Goal: Task Accomplishment & Management: Use online tool/utility

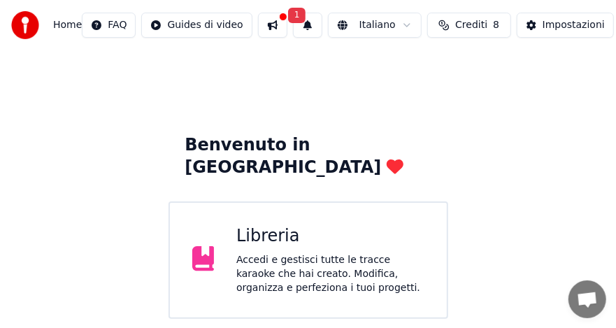
click at [283, 29] on button at bounding box center [272, 25] width 29 height 25
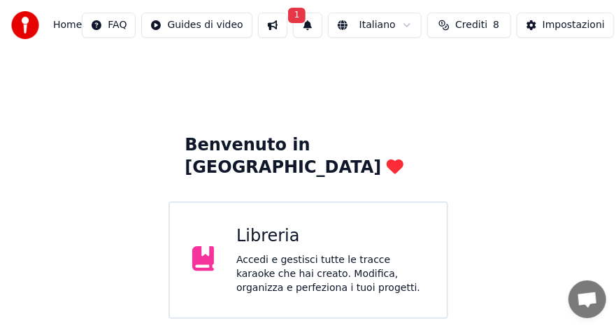
click at [287, 17] on button at bounding box center [272, 25] width 29 height 25
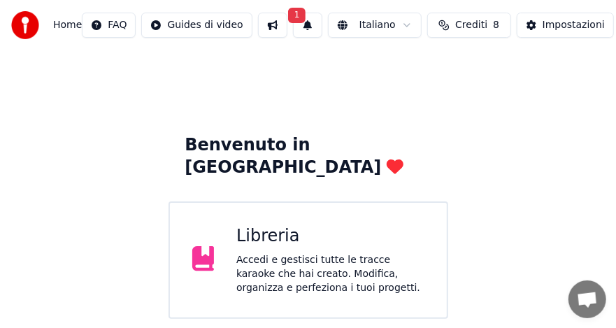
click at [305, 19] on span "1" at bounding box center [297, 15] width 18 height 15
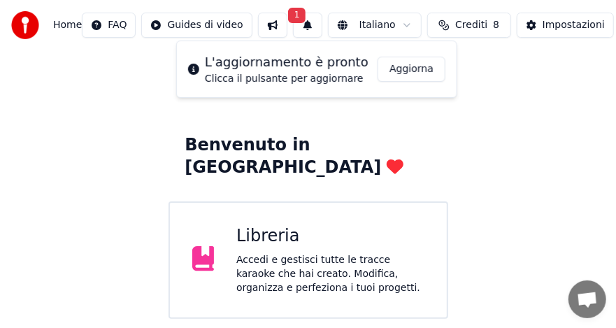
click at [400, 71] on button "Aggiorna" at bounding box center [411, 69] width 68 height 25
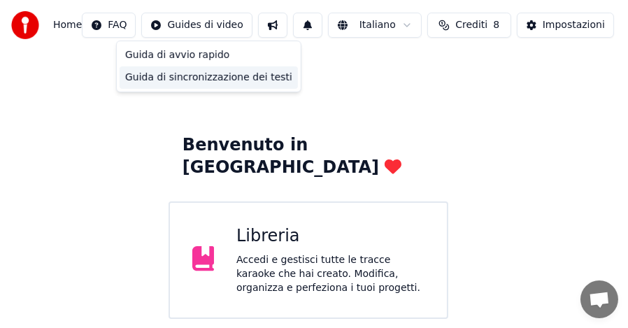
click at [198, 75] on div "Guida di sincronizzazione dei testi" at bounding box center [209, 77] width 178 height 22
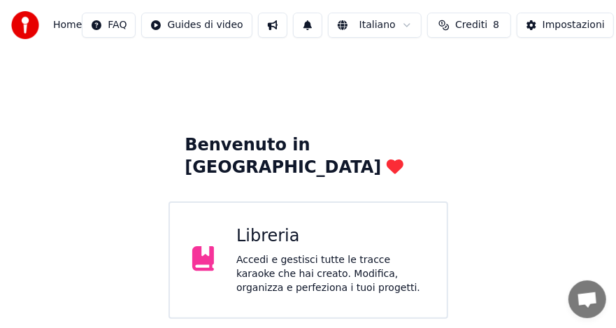
click at [63, 29] on span "Home" at bounding box center [67, 25] width 29 height 14
click at [558, 24] on div "Impostazioni" at bounding box center [573, 25] width 62 height 14
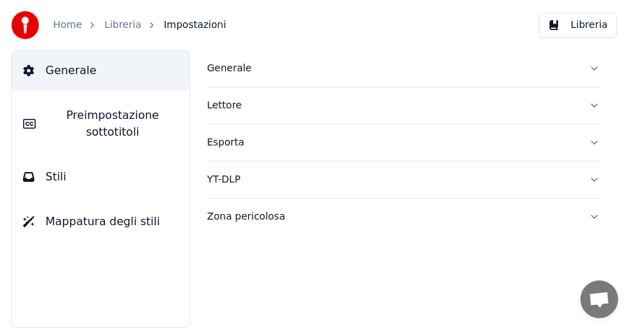
click at [129, 124] on span "Preimpostazione sottotitoli" at bounding box center [112, 124] width 131 height 34
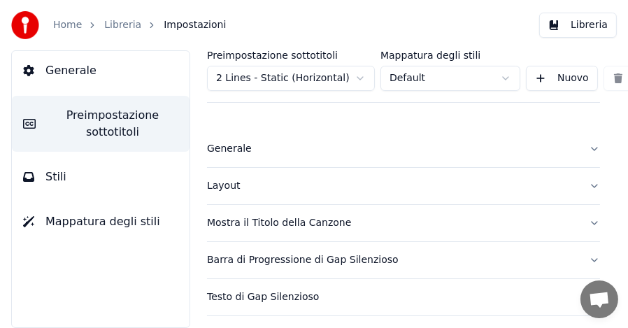
click at [224, 222] on div "Mostra il Titolo della Canzone" at bounding box center [392, 223] width 370 height 14
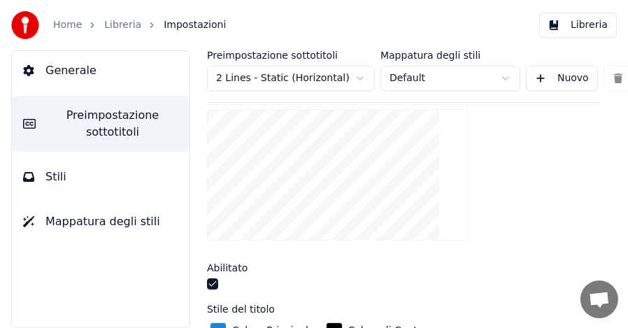
scroll to position [326, 0]
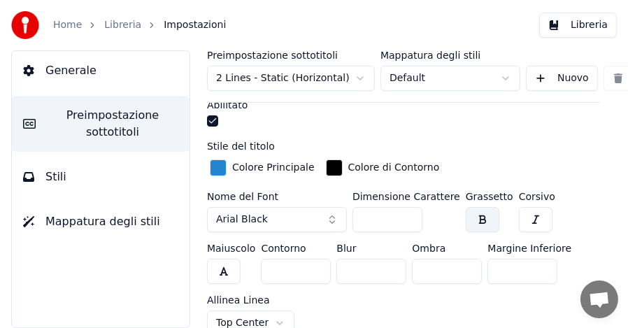
click at [330, 218] on button "Arial Black" at bounding box center [277, 219] width 140 height 25
click at [330, 213] on button "Arial Black" at bounding box center [277, 219] width 140 height 25
click at [331, 215] on button "Arial Black" at bounding box center [277, 219] width 140 height 25
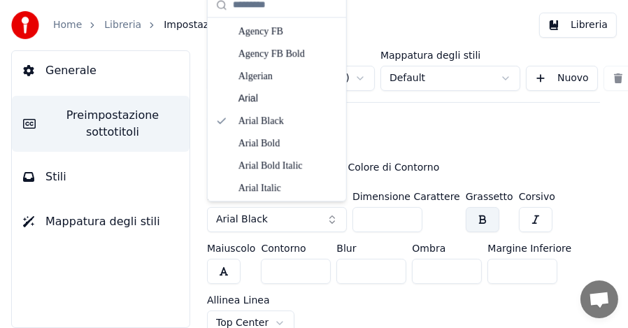
click at [330, 215] on button "Arial Black" at bounding box center [277, 219] width 140 height 25
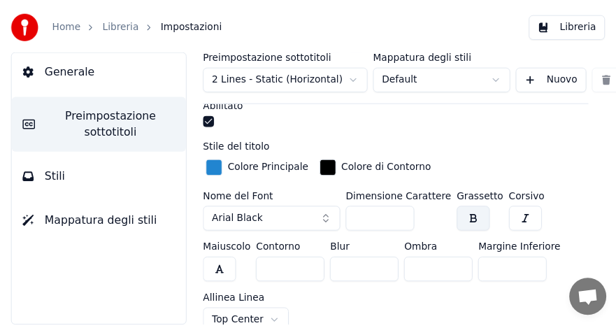
scroll to position [163, 0]
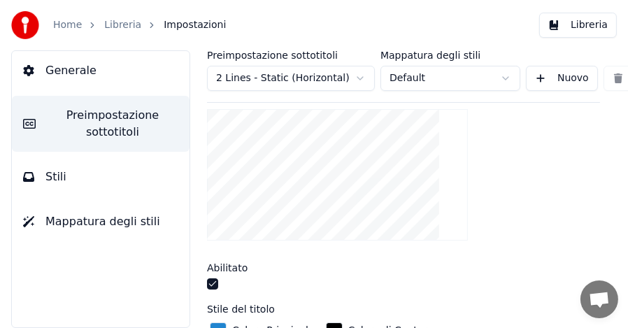
click at [405, 55] on label "Mappatura degli stili" at bounding box center [450, 55] width 140 height 10
click at [71, 26] on link "Home" at bounding box center [67, 25] width 29 height 14
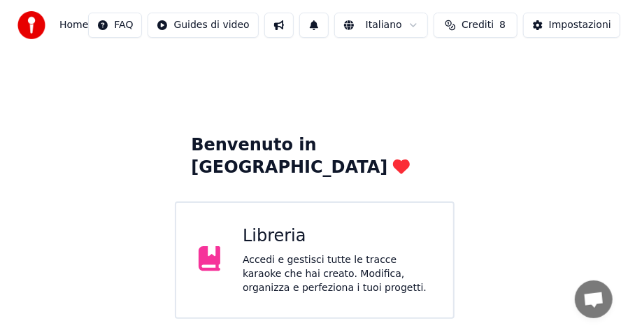
scroll to position [163, 0]
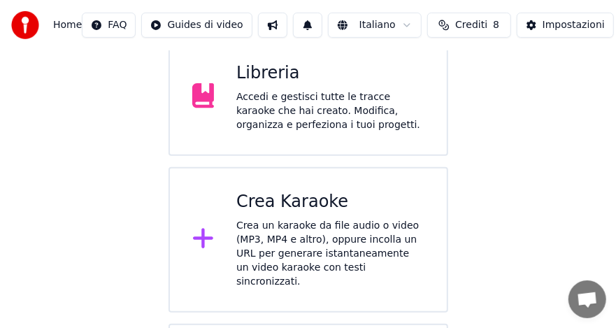
click at [261, 221] on div "Crea un karaoke da file audio o video (MP3, MP4 e altro), oppure incolla un URL…" at bounding box center [330, 254] width 188 height 70
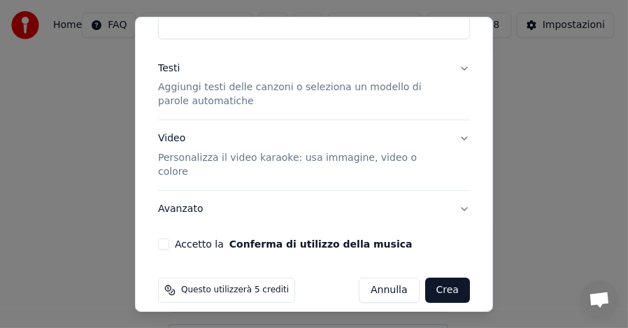
scroll to position [0, 0]
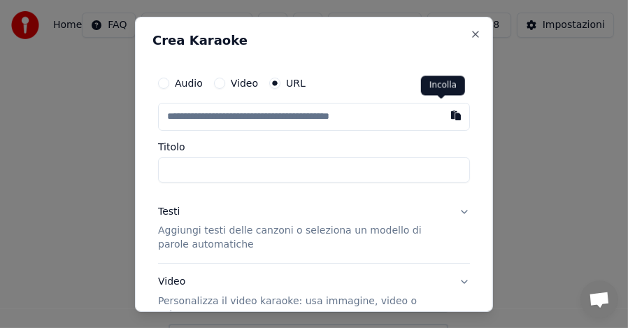
click at [442, 113] on button "button" at bounding box center [456, 114] width 28 height 25
type input "**********"
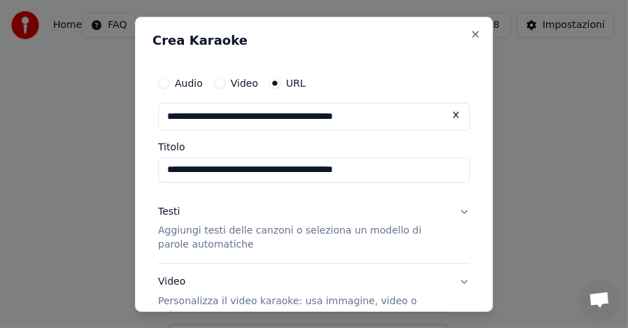
type input "**********"
click at [203, 231] on p "Aggiungi testi delle canzoni o seleziona un modello di parole automatiche" at bounding box center [302, 238] width 289 height 28
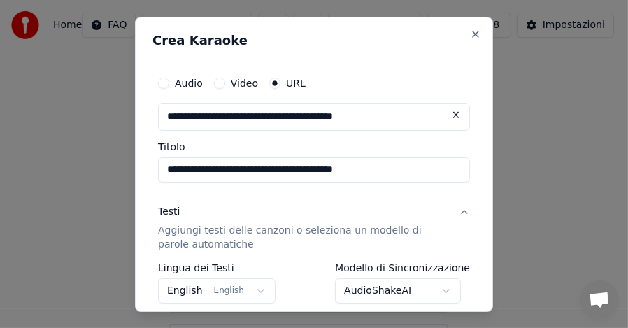
scroll to position [163, 0]
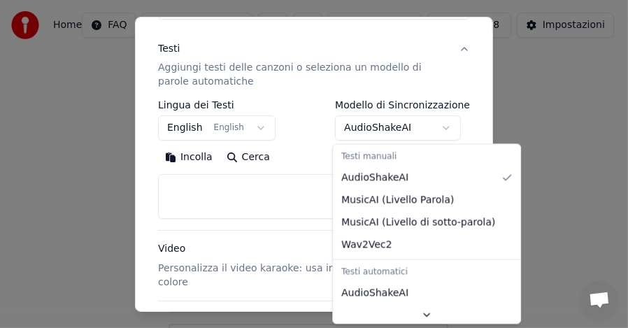
click at [444, 126] on body "**********" at bounding box center [308, 189] width 616 height 704
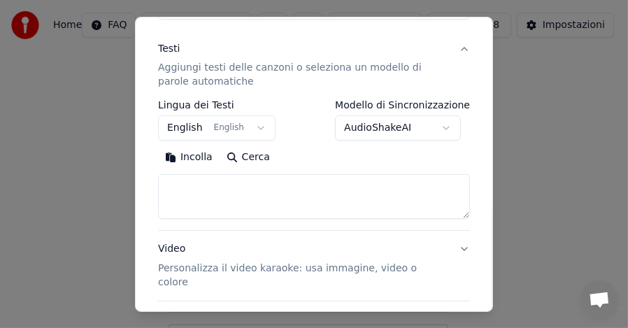
click at [444, 126] on body "**********" at bounding box center [308, 189] width 616 height 704
click at [212, 268] on p "Personalizza il video karaoke: usa immagine, video o colore" at bounding box center [302, 275] width 289 height 28
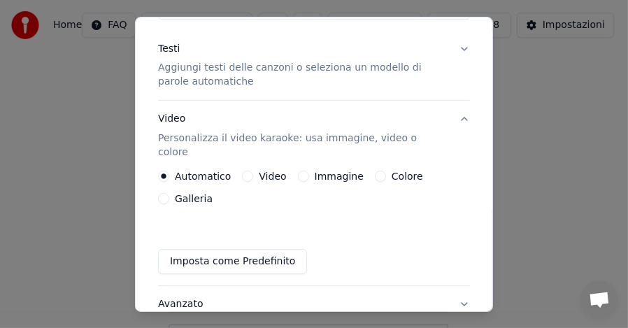
click at [245, 171] on button "Video" at bounding box center [247, 176] width 11 height 11
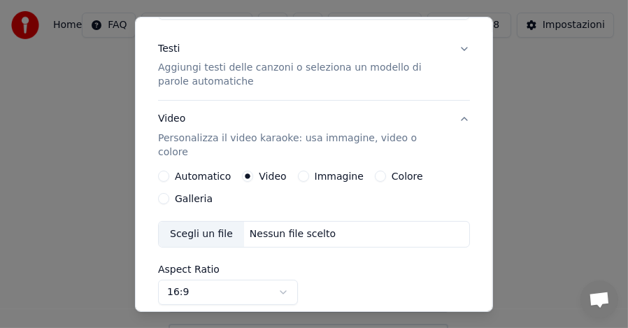
click at [165, 171] on button "Automatico" at bounding box center [163, 176] width 11 height 11
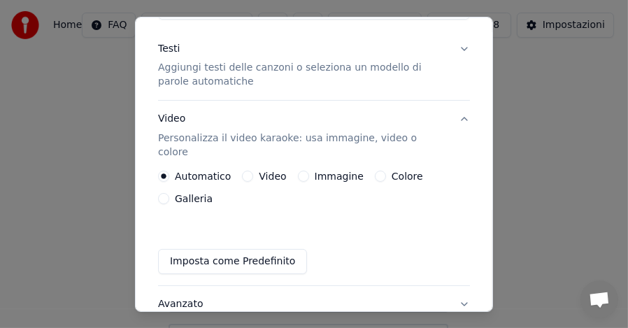
click at [298, 171] on button "Immagine" at bounding box center [303, 176] width 11 height 11
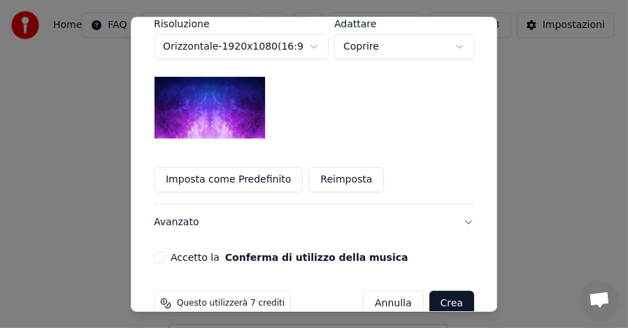
scroll to position [419, 0]
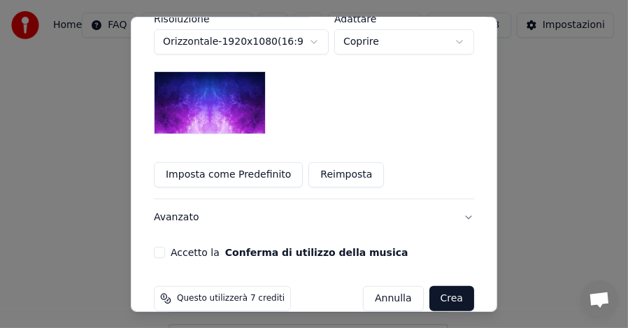
click at [154, 247] on button "Accetto la Conferma di utilizzo della musica" at bounding box center [159, 252] width 11 height 11
click at [439, 286] on button "Crea" at bounding box center [451, 298] width 45 height 25
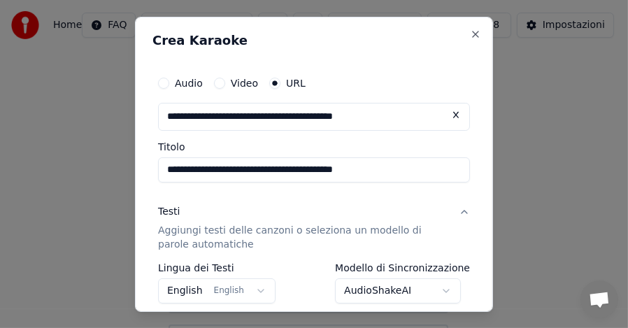
scroll to position [163, 0]
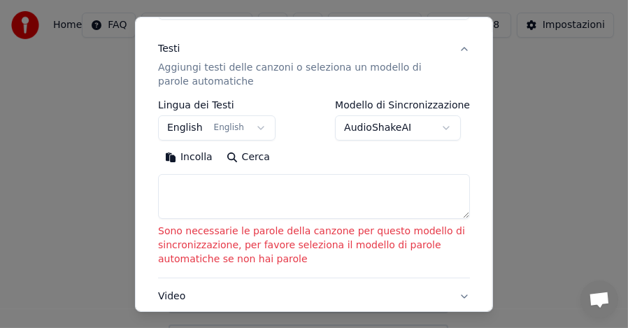
click at [214, 188] on textarea at bounding box center [314, 196] width 312 height 45
click at [207, 158] on button "Incolla" at bounding box center [189, 157] width 62 height 22
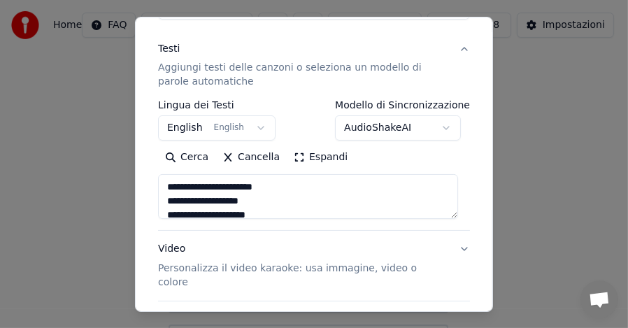
scroll to position [273, 0]
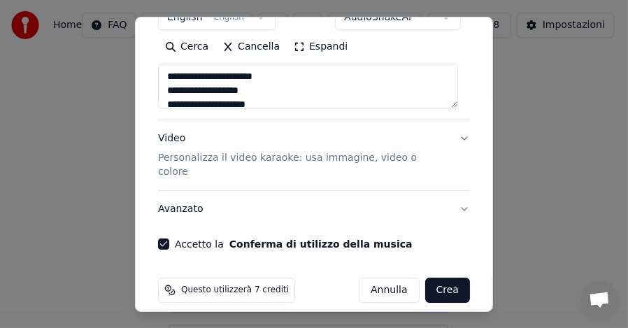
click at [430, 278] on button "Crea" at bounding box center [447, 289] width 45 height 25
type textarea "**********"
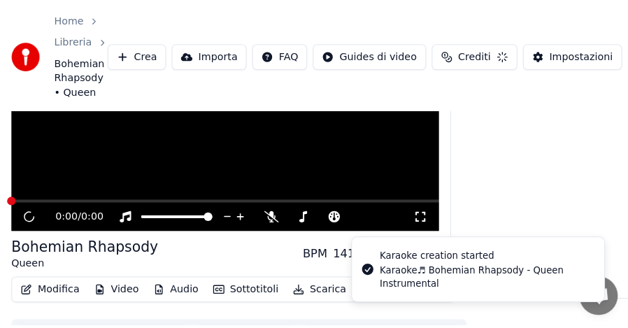
scroll to position [90, 0]
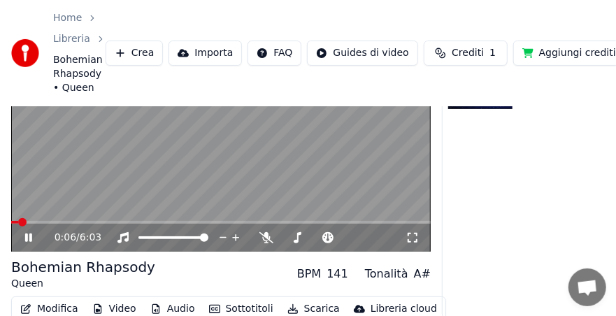
click at [52, 308] on button "Modifica" at bounding box center [49, 309] width 69 height 20
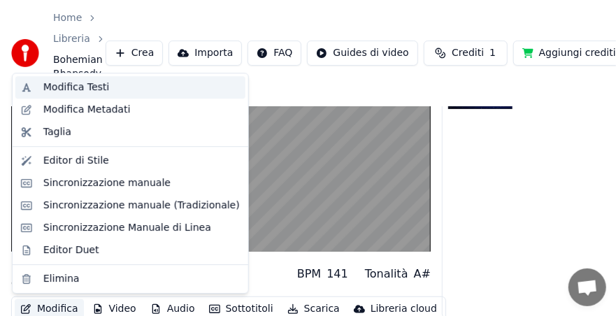
click at [75, 92] on div "Modifica Testi" at bounding box center [76, 87] width 66 height 14
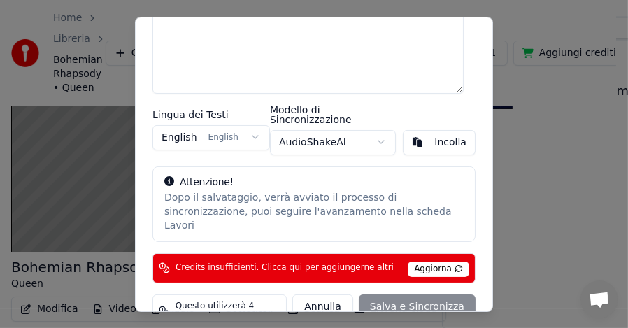
scroll to position [0, 0]
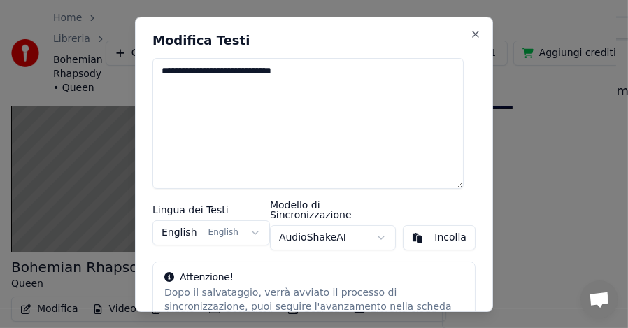
drag, startPoint x: 314, startPoint y: 69, endPoint x: 124, endPoint y: 99, distance: 192.3
click at [124, 99] on body "**********" at bounding box center [308, 74] width 616 height 328
click at [411, 227] on button "Incolla" at bounding box center [439, 237] width 73 height 25
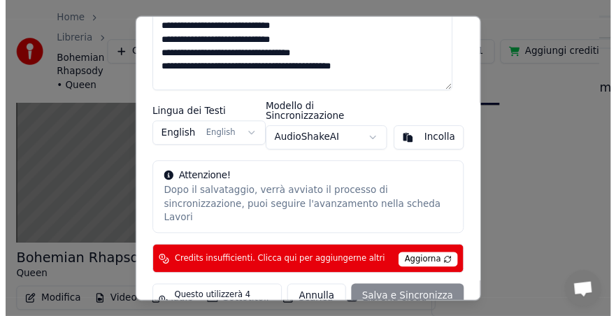
scroll to position [96, 0]
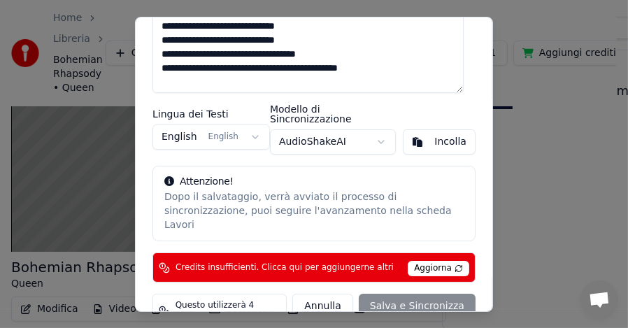
click at [412, 134] on button "Incolla" at bounding box center [439, 141] width 73 height 25
click at [369, 132] on body "Home Libreria Bohemian Rhapsody • Queen Crea Importa FAQ Guides di video Credit…" at bounding box center [308, 74] width 616 height 328
click at [254, 261] on span "Credits insufficienti. Clicca qui per aggiungerne altri" at bounding box center [284, 266] width 218 height 11
click at [383, 294] on div "[PERSON_NAME] e Sincronizza" at bounding box center [383, 311] width 183 height 35
click at [424, 261] on span "Aggiorna" at bounding box center [438, 268] width 62 height 15
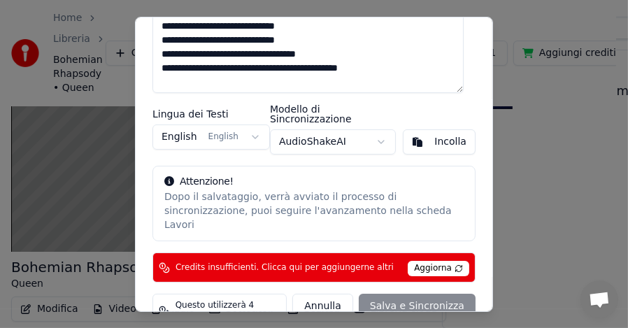
click at [339, 294] on button "Annulla" at bounding box center [322, 306] width 61 height 25
type textarea "**********"
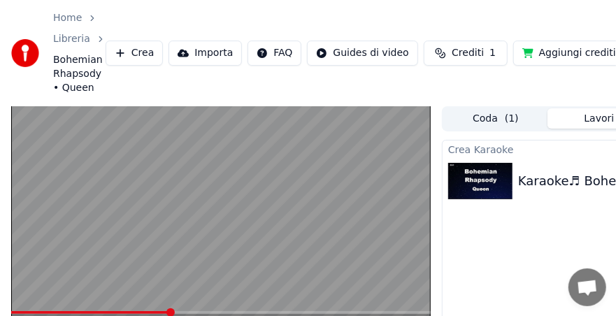
scroll to position [149, 0]
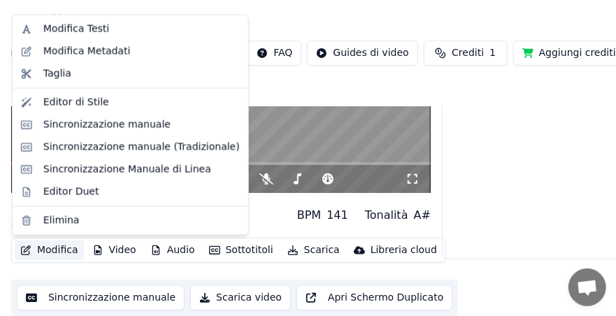
click at [49, 249] on button "Modifica" at bounding box center [49, 250] width 69 height 20
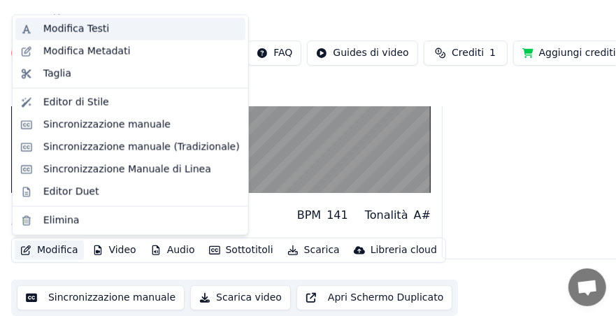
click at [75, 33] on div "Modifica Testi" at bounding box center [76, 29] width 66 height 14
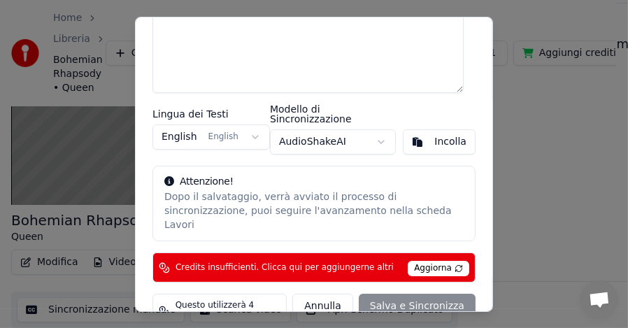
scroll to position [0, 0]
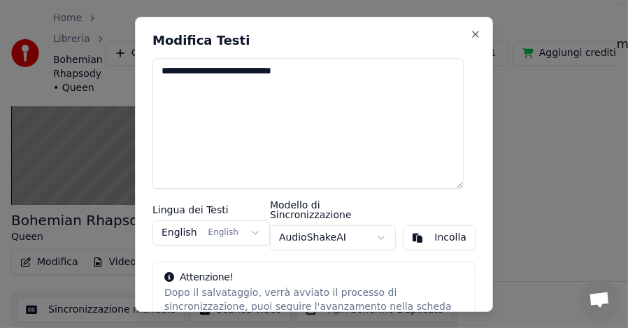
click at [373, 191] on body "**********" at bounding box center [308, 27] width 616 height 328
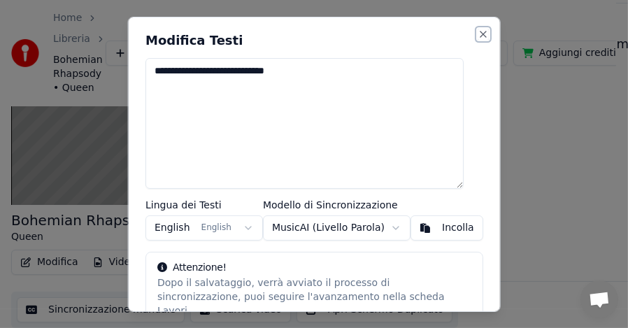
click at [477, 34] on button "Close" at bounding box center [482, 33] width 11 height 11
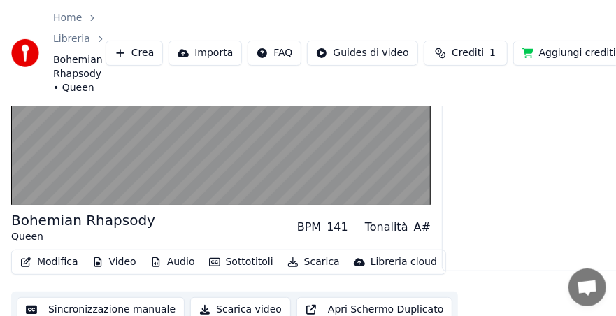
click at [426, 226] on div "A#" at bounding box center [422, 227] width 17 height 17
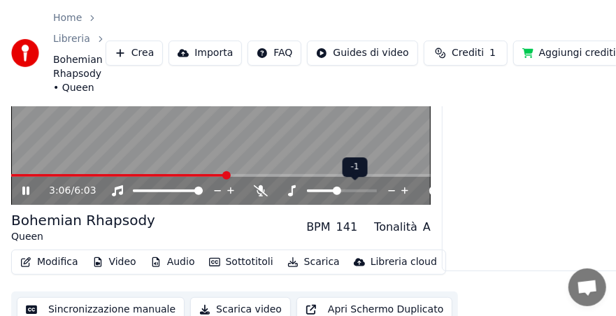
click at [334, 191] on span at bounding box center [337, 191] width 8 height 8
click at [336, 191] on span at bounding box center [337, 191] width 8 height 8
click at [363, 188] on span at bounding box center [362, 191] width 8 height 8
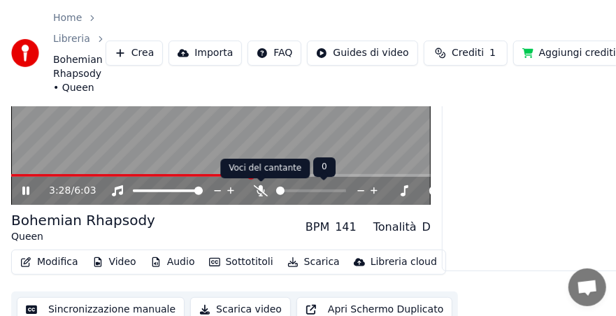
click at [260, 191] on icon at bounding box center [261, 190] width 14 height 11
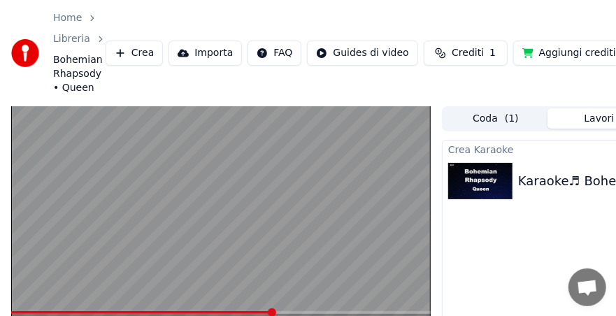
scroll to position [149, 0]
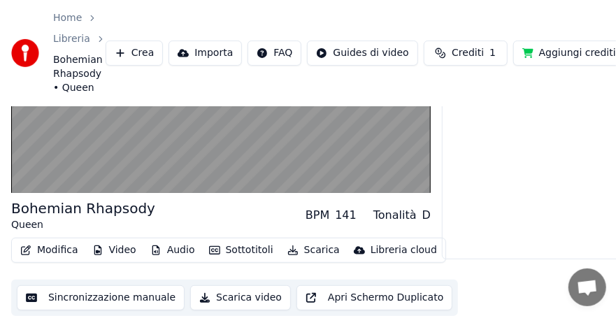
click at [111, 251] on button "Video" at bounding box center [114, 250] width 55 height 20
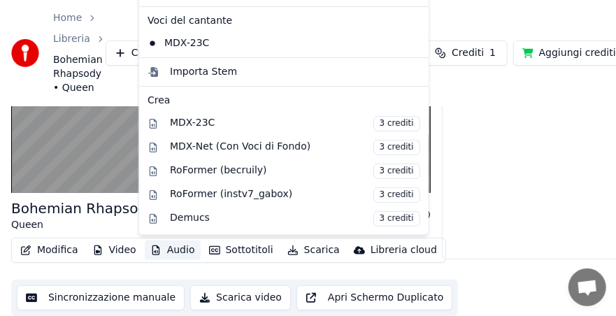
click at [164, 252] on button "Audio" at bounding box center [173, 250] width 56 height 20
click at [171, 252] on button "Audio" at bounding box center [173, 250] width 56 height 20
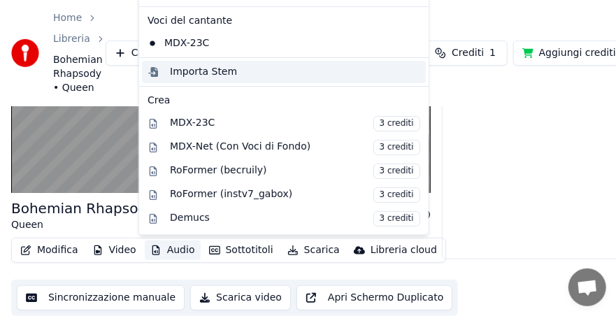
click at [194, 75] on div "Importa Stem" at bounding box center [203, 72] width 67 height 14
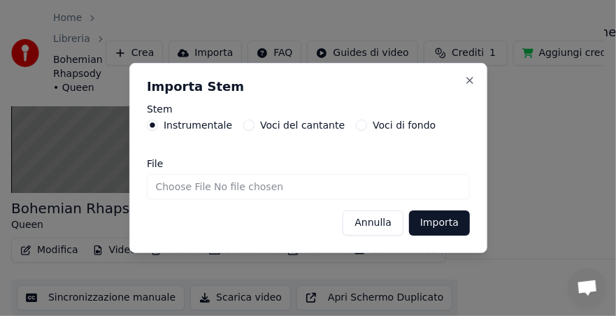
scroll to position [137, 0]
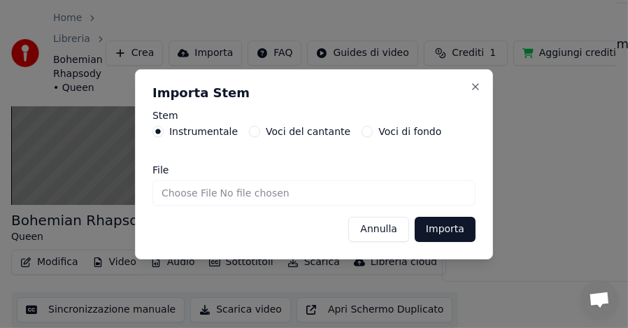
click at [361, 130] on button "Voci di fondo" at bounding box center [366, 131] width 11 height 11
click at [249, 129] on button "Voci del cantante" at bounding box center [254, 131] width 11 height 11
click at [435, 229] on button "Importa" at bounding box center [444, 229] width 61 height 25
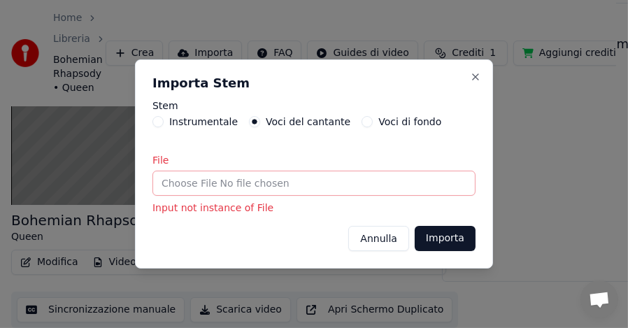
click at [361, 123] on button "Voci di fondo" at bounding box center [366, 121] width 11 height 11
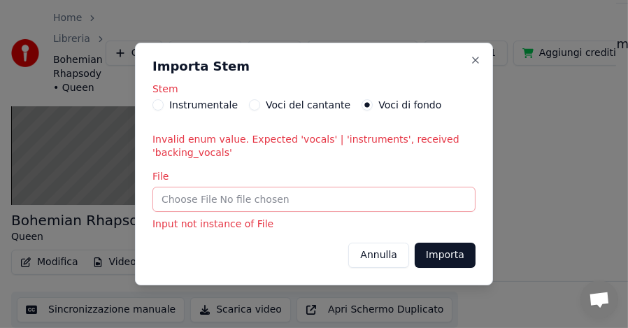
click at [161, 102] on button "Instrumentale" at bounding box center [157, 104] width 11 height 11
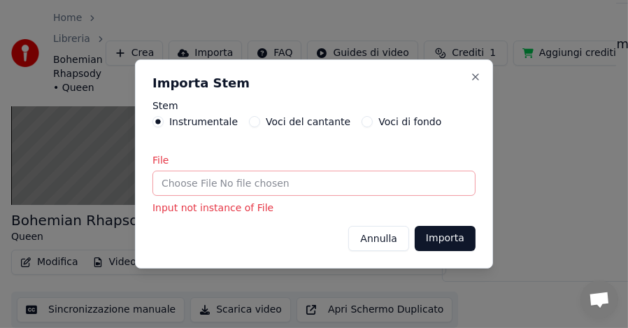
click at [431, 236] on button "Importa" at bounding box center [444, 238] width 61 height 25
click at [250, 122] on button "Voci del cantante" at bounding box center [254, 121] width 11 height 11
click at [459, 242] on button "Importa" at bounding box center [444, 238] width 61 height 25
click at [474, 75] on button "Close" at bounding box center [475, 76] width 11 height 11
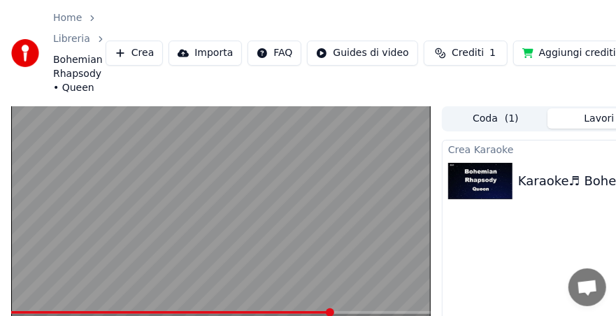
scroll to position [149, 0]
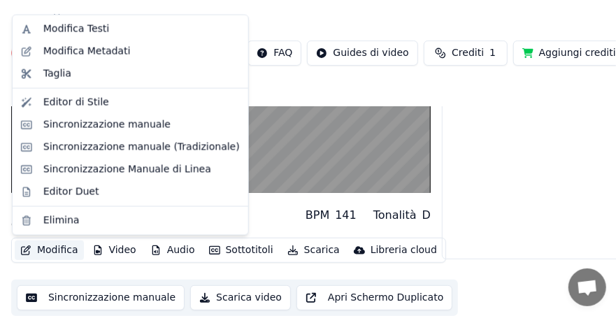
click at [73, 252] on button "Modifica" at bounding box center [49, 250] width 69 height 20
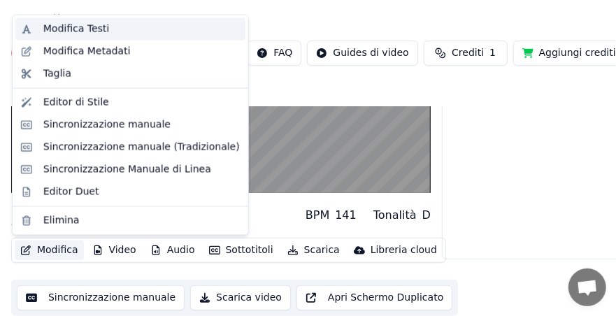
click at [101, 33] on div "Modifica Testi" at bounding box center [76, 29] width 66 height 14
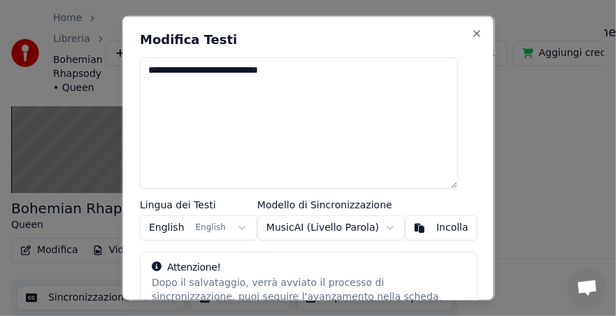
scroll to position [137, 0]
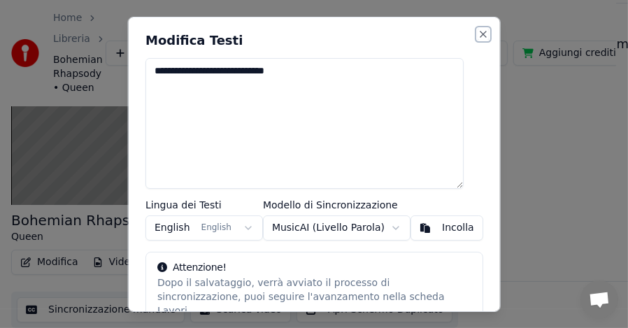
click at [477, 34] on button "Close" at bounding box center [482, 33] width 11 height 11
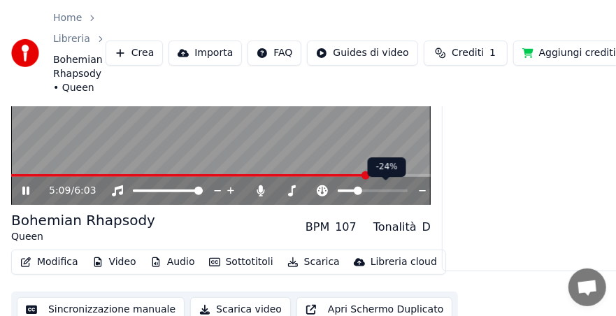
click at [355, 194] on span at bounding box center [358, 191] width 8 height 8
click at [407, 195] on span at bounding box center [403, 191] width 8 height 8
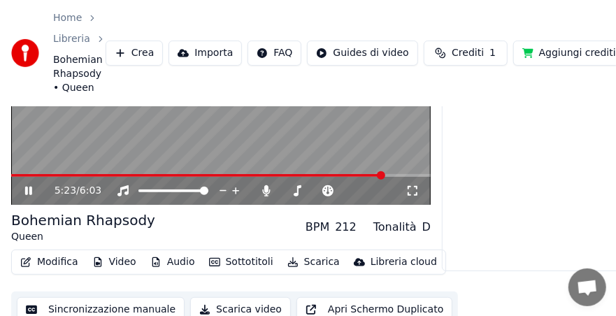
click at [363, 196] on div "5:23 / 6:03" at bounding box center [230, 191] width 351 height 14
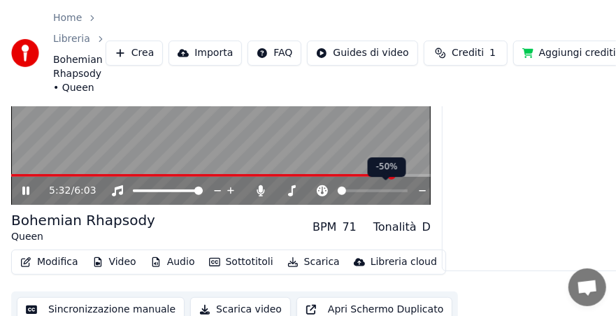
click at [338, 192] on span at bounding box center [338, 190] width 0 height 3
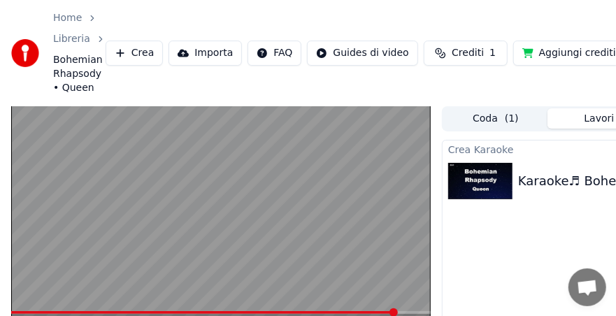
scroll to position [149, 0]
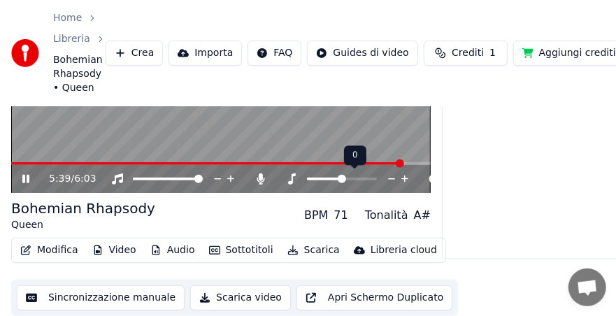
click at [343, 176] on span at bounding box center [342, 179] width 8 height 8
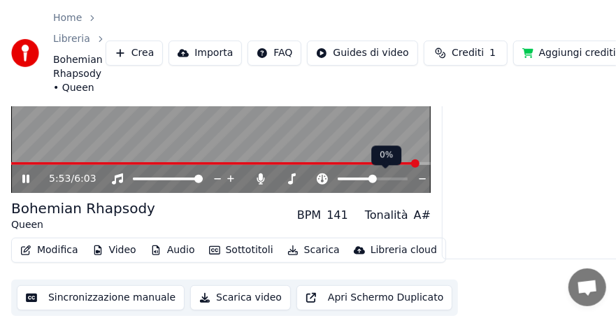
click at [372, 183] on span at bounding box center [372, 179] width 8 height 8
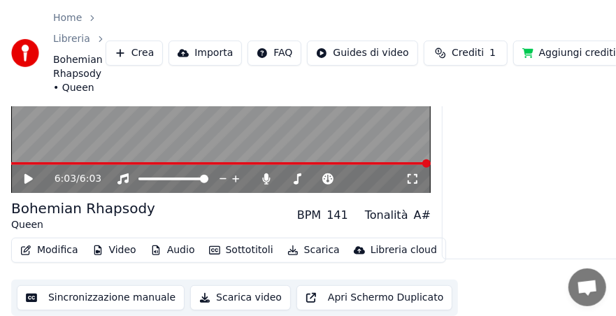
click at [140, 57] on button "Crea" at bounding box center [134, 53] width 57 height 25
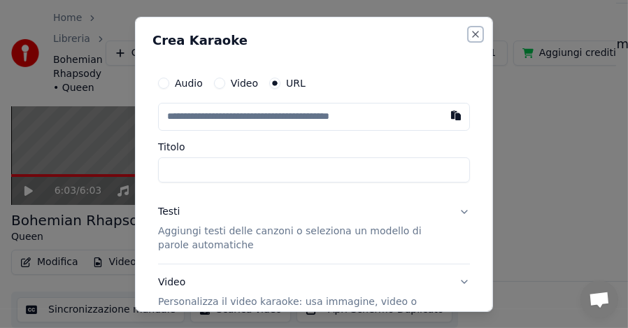
click at [470, 33] on button "Close" at bounding box center [475, 33] width 11 height 11
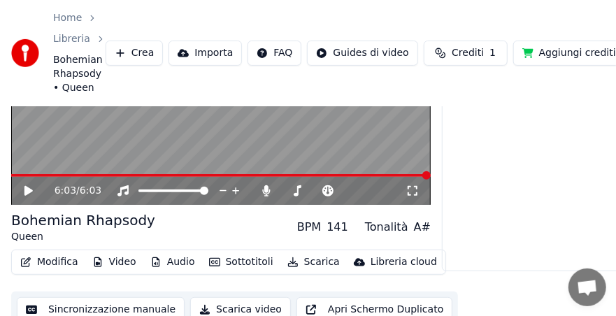
scroll to position [149, 0]
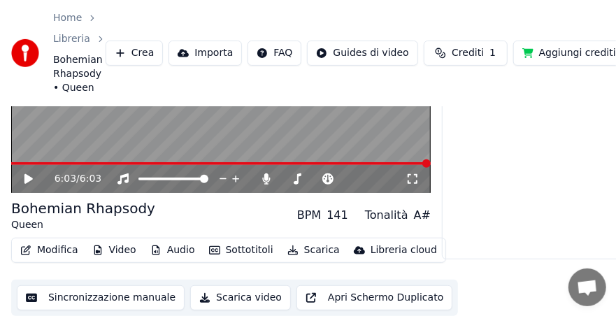
click at [194, 291] on button "Scarica video" at bounding box center [240, 297] width 101 height 25
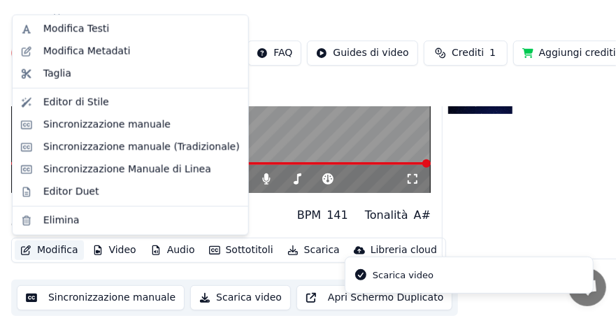
click at [64, 247] on button "Modifica" at bounding box center [49, 250] width 69 height 20
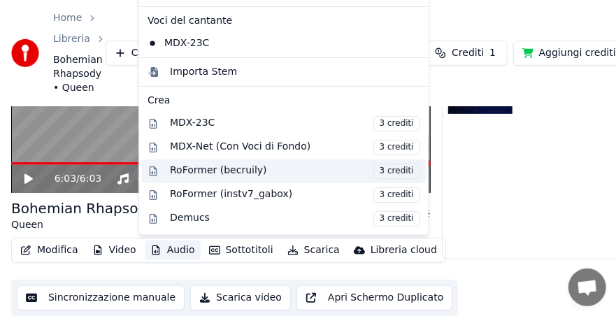
click at [175, 174] on div "RoFormer (becruily) 3 crediti" at bounding box center [295, 171] width 250 height 15
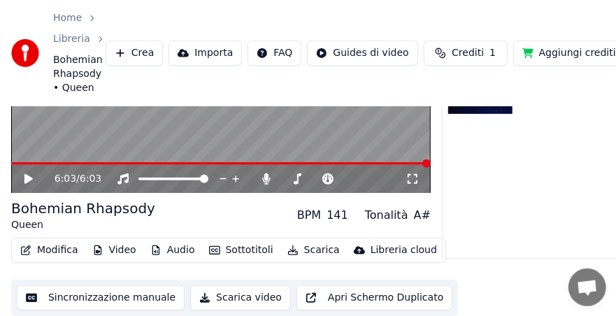
click at [370, 248] on div "Libreria cloud" at bounding box center [403, 250] width 66 height 14
click at [363, 274] on div "Modifica Video Audio Sottotitoli Scarica Libreria cloud Sincronizzazione manual…" at bounding box center [220, 277] width 419 height 78
click at [181, 249] on button "Audio" at bounding box center [173, 250] width 56 height 20
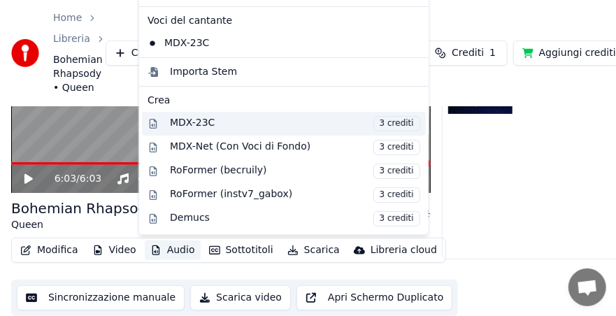
click at [201, 126] on div "MDX-23C 3 crediti" at bounding box center [295, 123] width 250 height 15
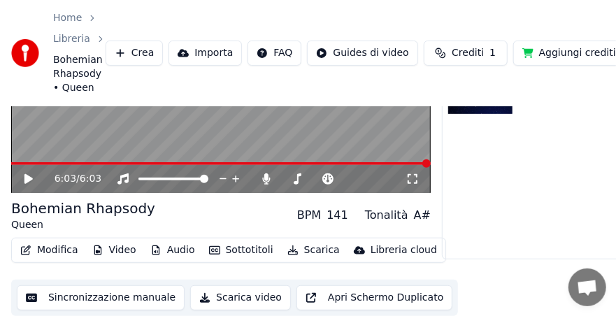
click at [590, 292] on span "Aprire la chat" at bounding box center [587, 289] width 22 height 18
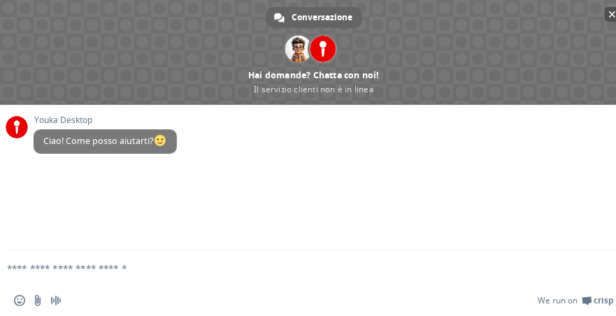
click at [609, 14] on span "Chiudere la chat" at bounding box center [612, 14] width 7 height 7
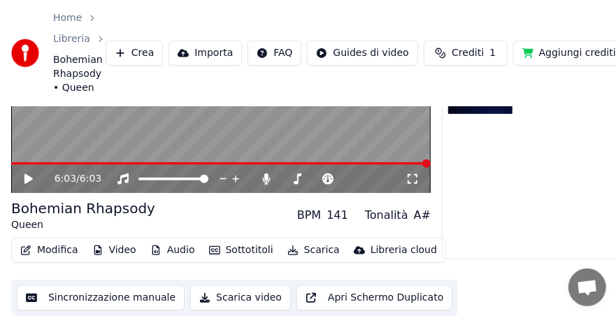
click at [55, 254] on button "Modifica" at bounding box center [49, 250] width 69 height 20
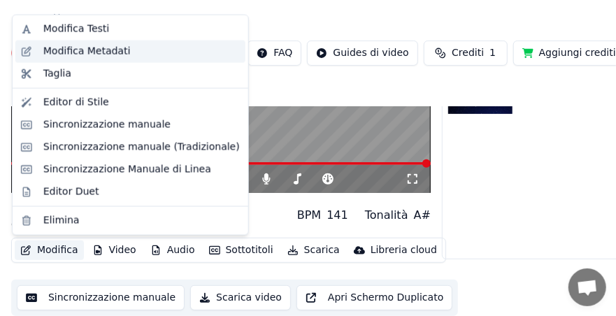
click at [89, 54] on div "Modifica Metadati" at bounding box center [86, 52] width 87 height 14
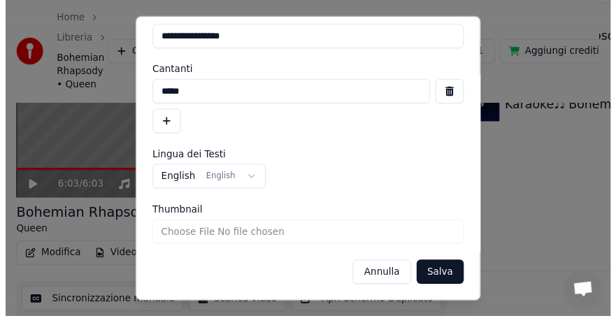
scroll to position [0, 0]
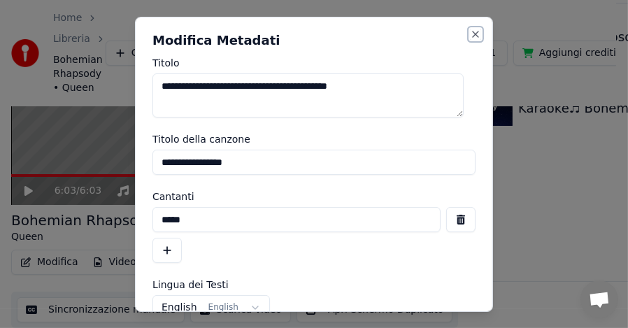
click at [470, 32] on button "Close" at bounding box center [475, 33] width 11 height 11
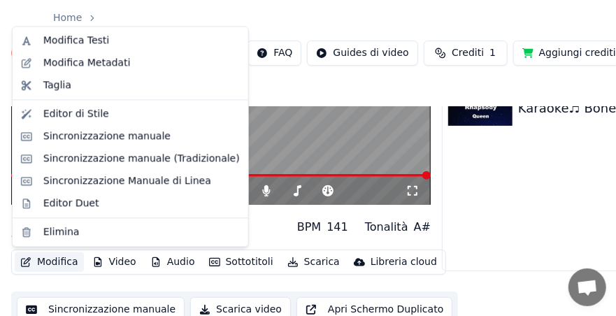
click at [55, 262] on button "Modifica" at bounding box center [49, 262] width 69 height 20
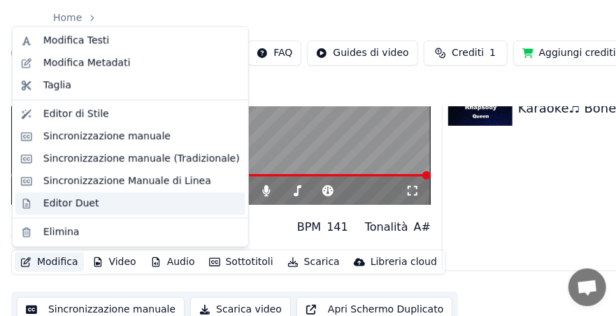
click at [47, 206] on div "Editor Duet" at bounding box center [71, 203] width 56 height 14
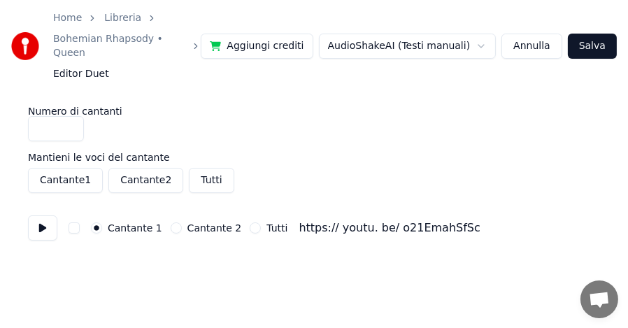
click at [530, 37] on button "Annulla" at bounding box center [531, 46] width 61 height 25
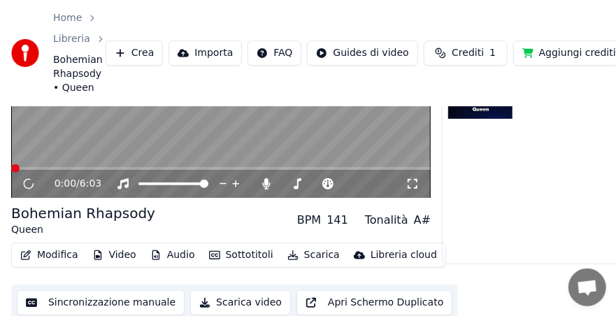
scroll to position [149, 0]
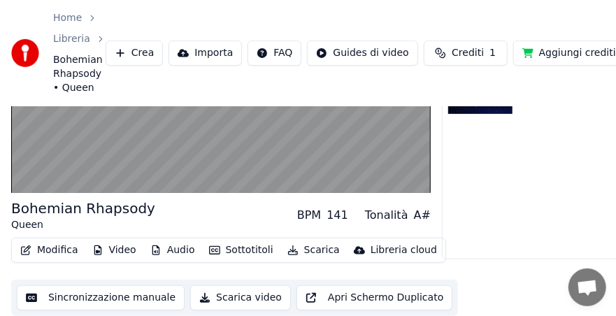
click at [136, 298] on button "Sincronizzazione manuale" at bounding box center [101, 297] width 168 height 25
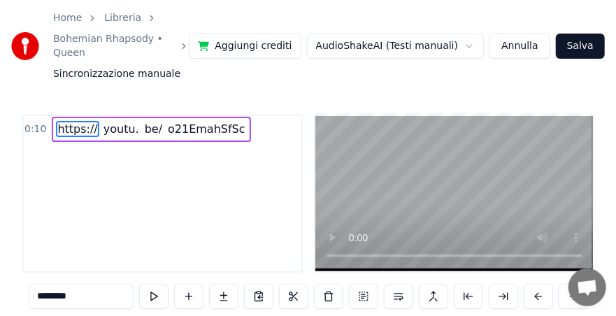
scroll to position [174, 0]
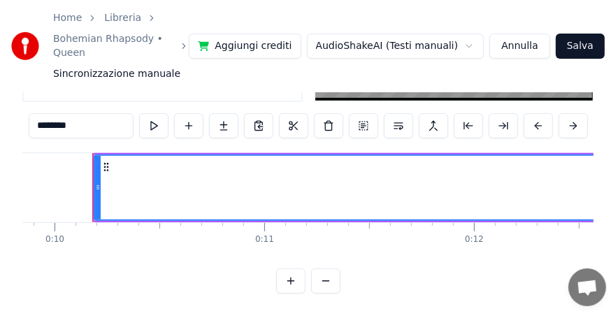
click at [287, 280] on button at bounding box center [290, 280] width 29 height 25
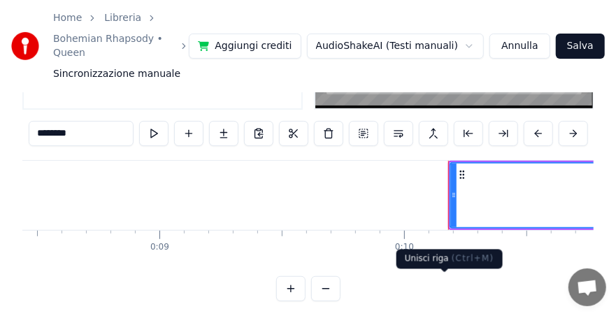
scroll to position [0, 0]
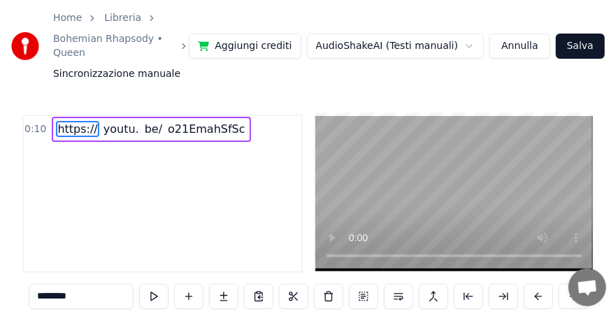
click at [444, 35] on html "Home Libreria Bohemian Rhapsody • Queen Sincronizzazione manuale Aggiungi credi…" at bounding box center [308, 243] width 616 height 486
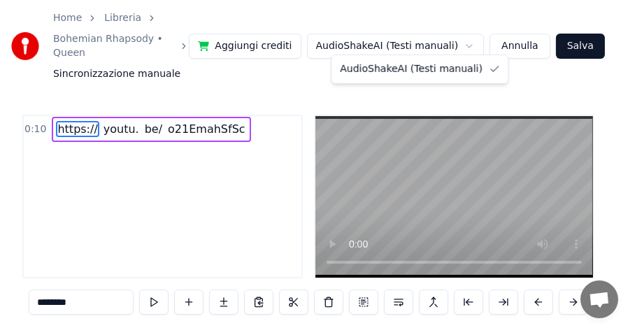
click at [472, 38] on html "Home Libreria Bohemian Rhapsody • Queen Sincronizzazione manuale Aggiungi credi…" at bounding box center [314, 246] width 628 height 492
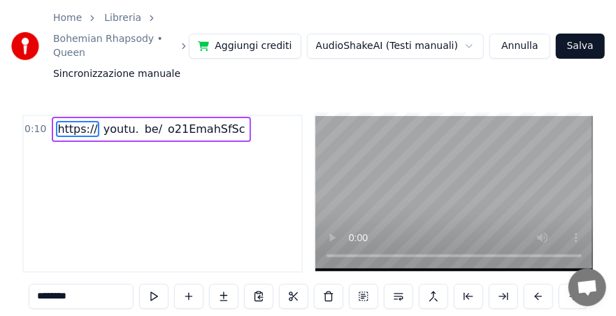
click at [506, 36] on button "Annulla" at bounding box center [519, 46] width 61 height 25
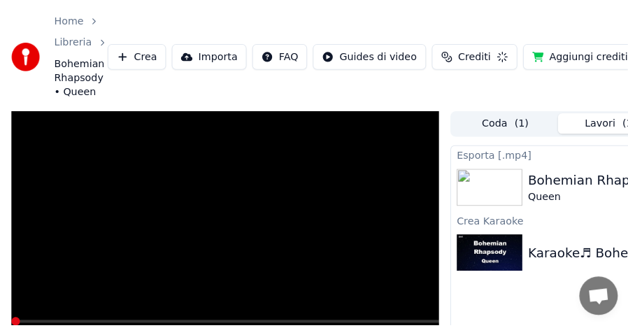
scroll to position [106, 0]
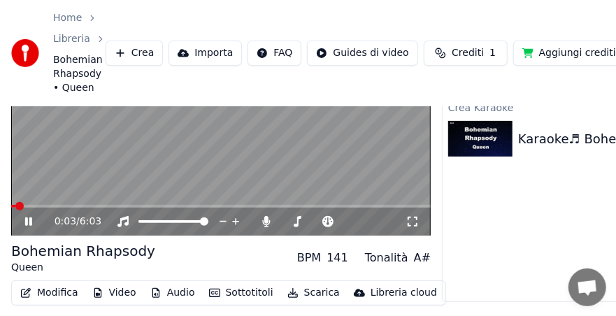
click at [282, 55] on html "Home Libreria Bohemian Rhapsody • Queen Crea Importa FAQ Guides di video Credit…" at bounding box center [308, 52] width 616 height 316
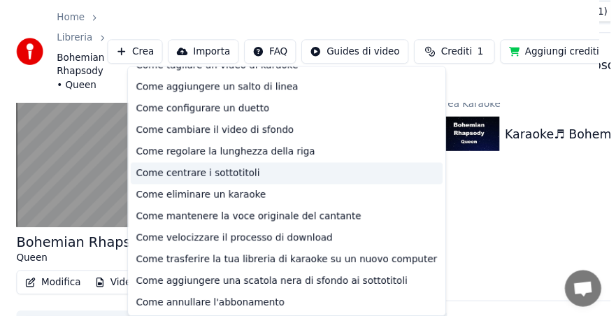
scroll to position [0, 0]
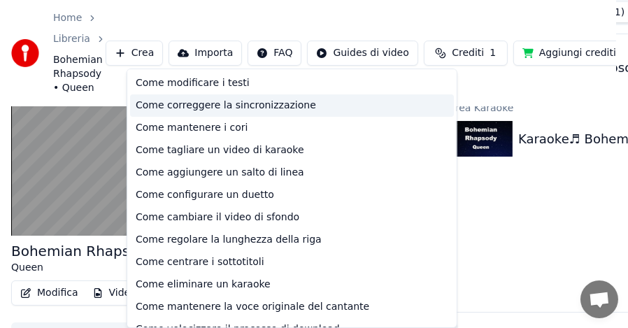
click at [219, 107] on div "Come correggere la sincronizzazione" at bounding box center [292, 105] width 324 height 22
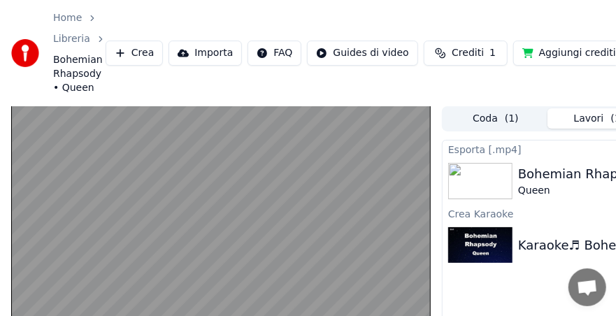
click at [143, 55] on button "Crea" at bounding box center [134, 53] width 57 height 25
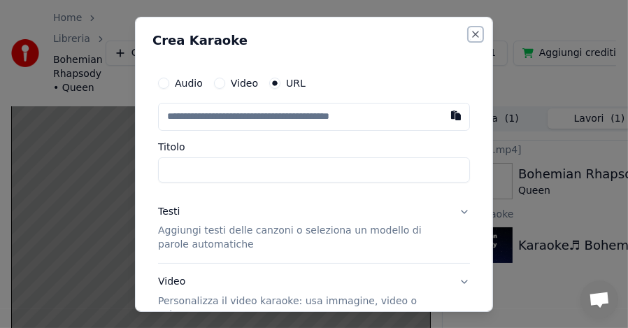
click at [470, 33] on button "Close" at bounding box center [475, 33] width 11 height 11
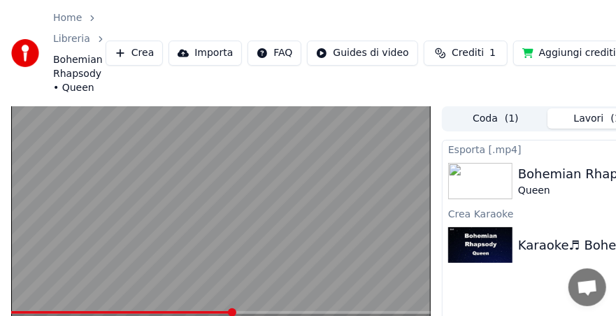
scroll to position [149, 0]
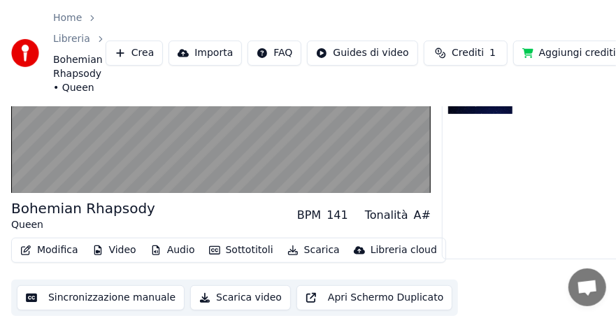
click at [354, 249] on button "Libreria cloud" at bounding box center [395, 250] width 94 height 20
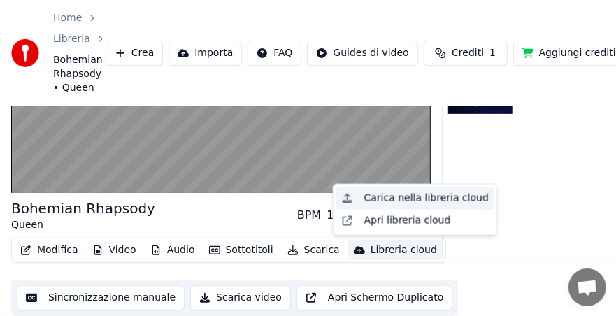
click at [362, 201] on div "Carica nella libreria cloud" at bounding box center [415, 198] width 158 height 22
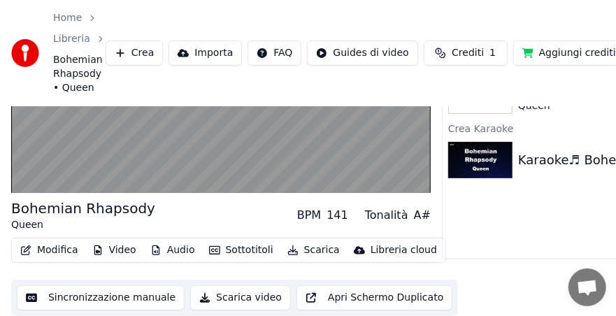
click at [113, 253] on button "Video" at bounding box center [114, 250] width 55 height 20
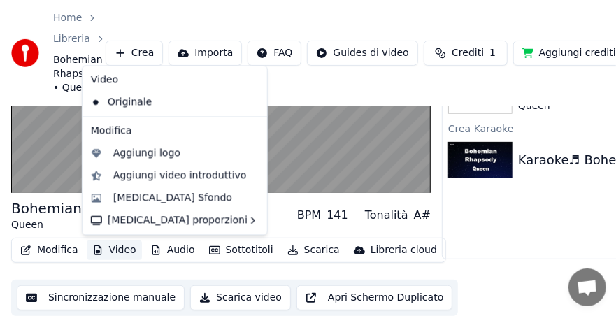
click at [117, 267] on div "Modifica Video Audio Sottotitoli Scarica Libreria cloud Sincronizzazione manual…" at bounding box center [220, 277] width 419 height 78
click at [123, 249] on button "Video" at bounding box center [114, 250] width 55 height 20
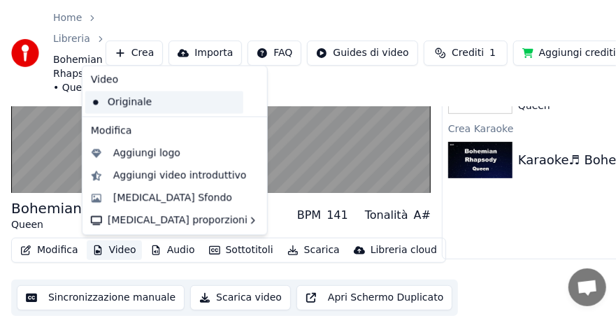
click at [146, 101] on div "Originale" at bounding box center [164, 102] width 158 height 22
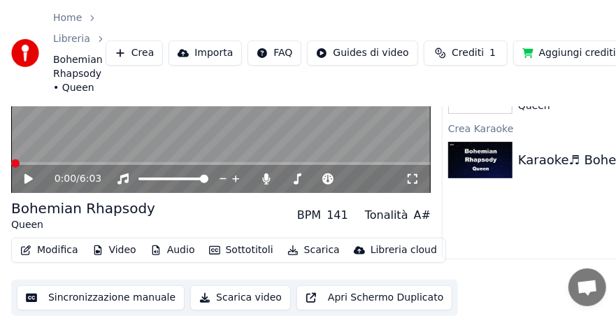
click at [24, 178] on icon at bounding box center [28, 179] width 8 height 10
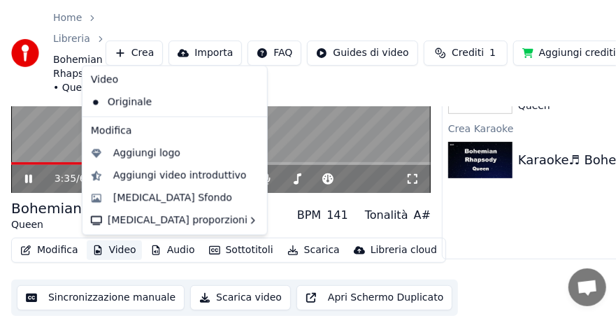
click at [128, 254] on button "Video" at bounding box center [114, 250] width 55 height 20
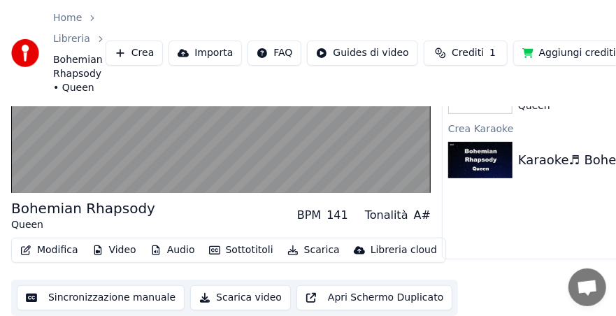
drag, startPoint x: 127, startPoint y: 272, endPoint x: 149, endPoint y: 265, distance: 22.8
click at [127, 272] on div "Modifica Video Audio Sottotitoli Scarica Libreria cloud Sincronizzazione manual…" at bounding box center [220, 277] width 419 height 78
click at [168, 250] on button "Audio" at bounding box center [173, 250] width 56 height 20
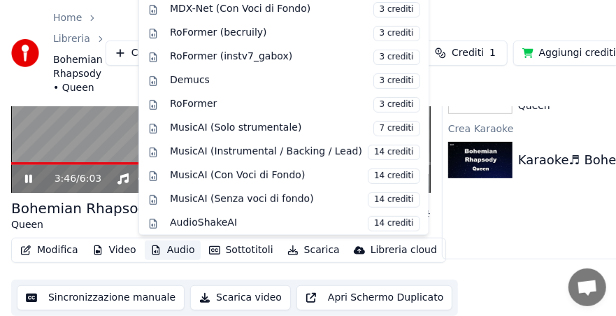
scroll to position [141, 0]
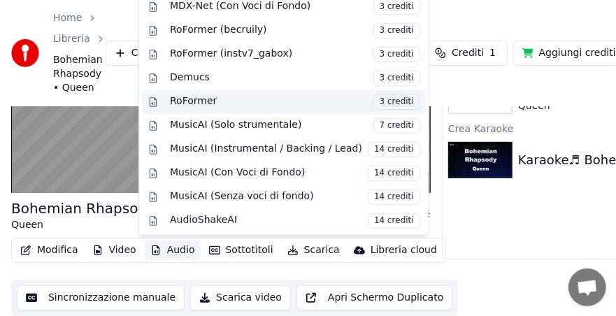
click at [267, 104] on div "RoFormer 3 crediti" at bounding box center [295, 101] width 250 height 15
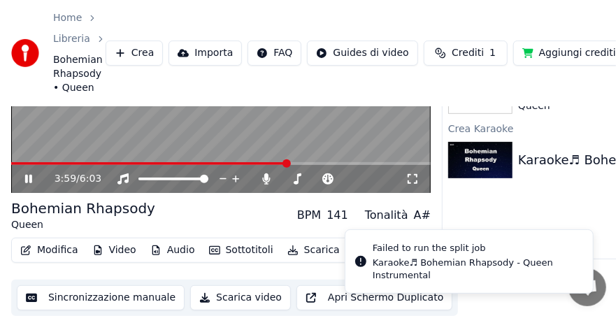
click at [166, 247] on button "Audio" at bounding box center [173, 250] width 56 height 20
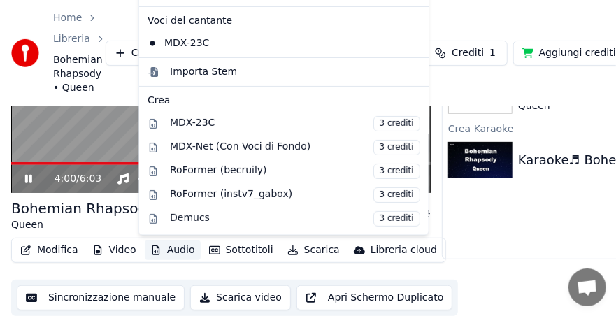
scroll to position [0, 0]
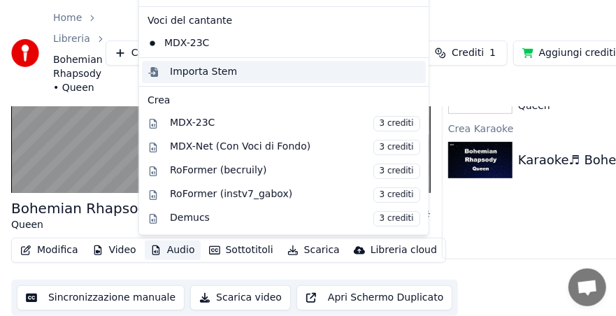
click at [180, 72] on div "Importa Stem" at bounding box center [203, 72] width 67 height 14
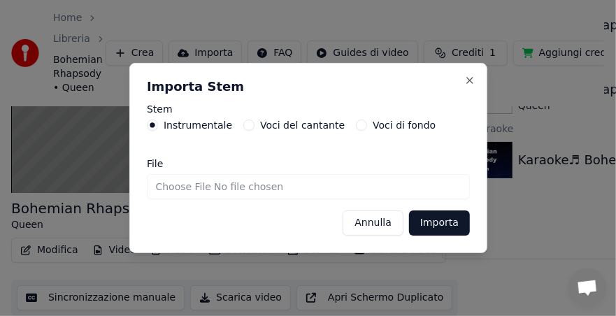
scroll to position [137, 0]
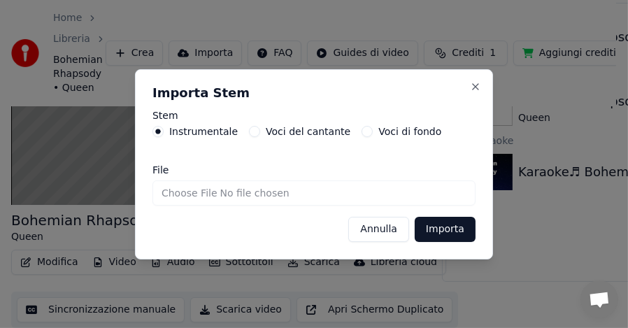
click at [249, 131] on button "Voci del cantante" at bounding box center [254, 131] width 11 height 11
click at [435, 225] on button "Importa" at bounding box center [444, 229] width 61 height 25
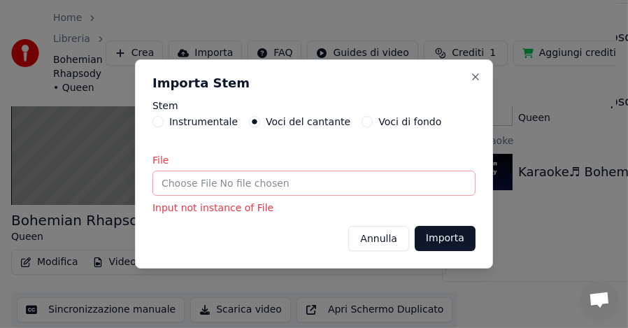
click at [361, 117] on button "Voci di fondo" at bounding box center [366, 121] width 11 height 11
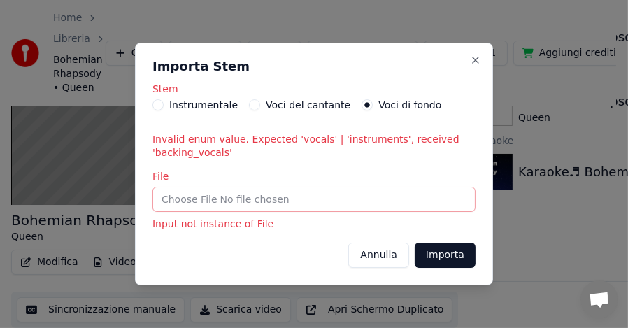
click at [437, 256] on button "Importa" at bounding box center [444, 255] width 61 height 25
click at [472, 58] on button "Close" at bounding box center [475, 60] width 11 height 11
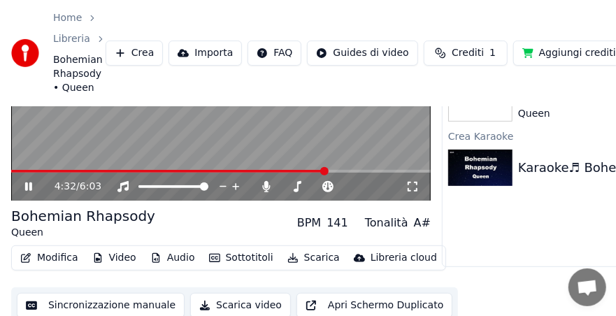
scroll to position [149, 0]
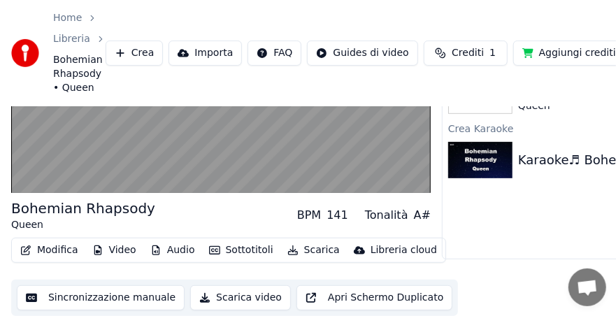
click at [306, 295] on button "Apri Schermo Duplicato" at bounding box center [374, 297] width 156 height 25
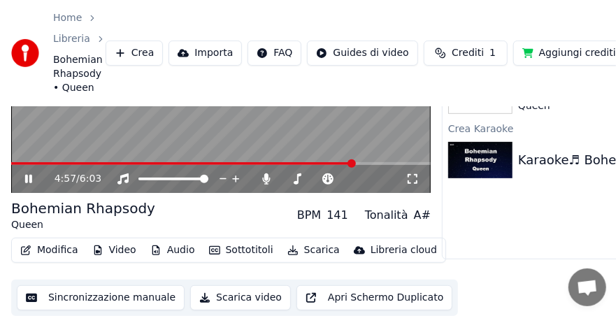
click at [115, 300] on button "Sincronizzazione manuale" at bounding box center [101, 297] width 168 height 25
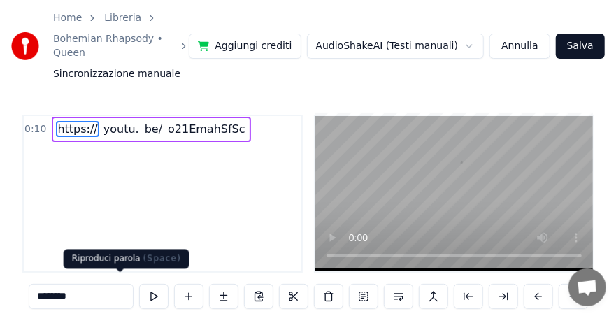
scroll to position [0, 2420]
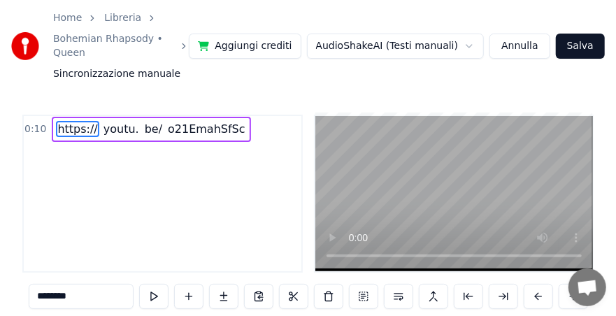
click at [357, 41] on html "Home Libreria Bohemian Rhapsody • Queen Sincronizzazione manuale Aggiungi credi…" at bounding box center [308, 243] width 616 height 486
click at [475, 38] on html "Home Libreria Bohemian Rhapsody • Queen Sincronizzazione manuale Aggiungi credi…" at bounding box center [308, 243] width 616 height 486
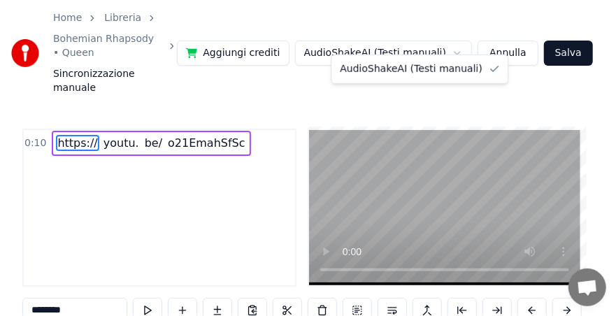
click at [533, 42] on html "Home Libreria Bohemian Rhapsody • Queen Sincronizzazione manuale Aggiungi credi…" at bounding box center [308, 250] width 616 height 500
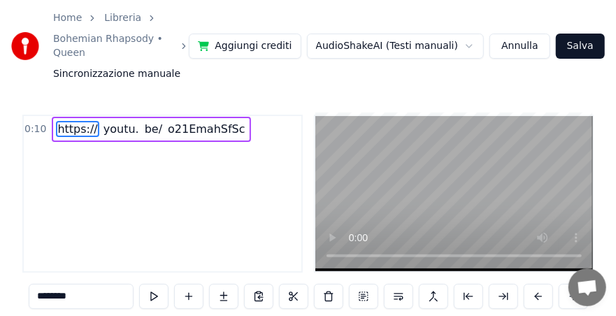
click at [530, 36] on button "Annulla" at bounding box center [519, 46] width 61 height 25
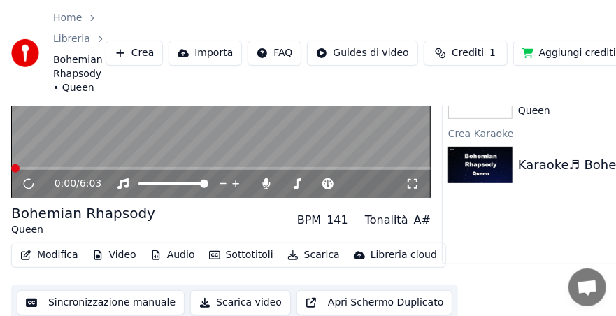
scroll to position [149, 0]
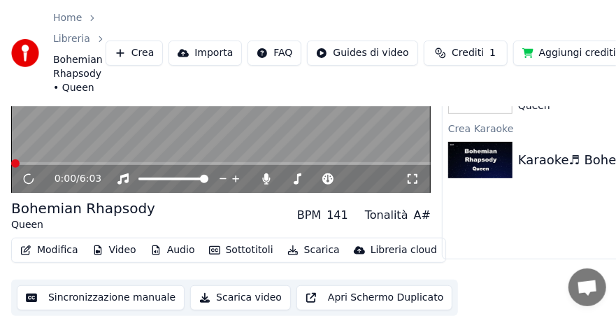
click at [56, 247] on button "Modifica" at bounding box center [49, 250] width 69 height 20
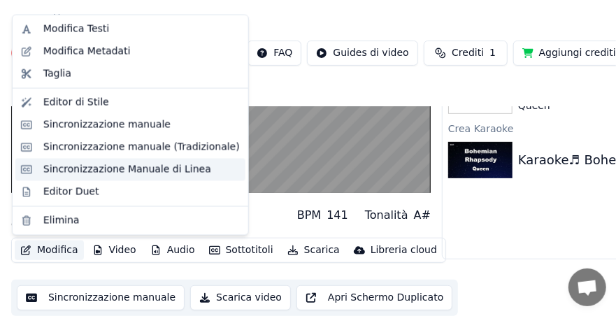
click at [75, 170] on div "Sincronizzazione Manuale di Linea" at bounding box center [127, 169] width 168 height 14
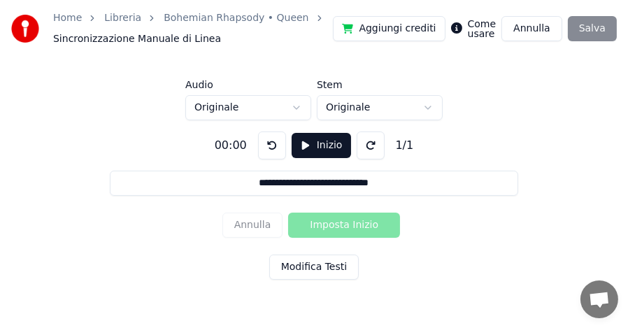
click at [523, 28] on button "Annulla" at bounding box center [531, 28] width 61 height 25
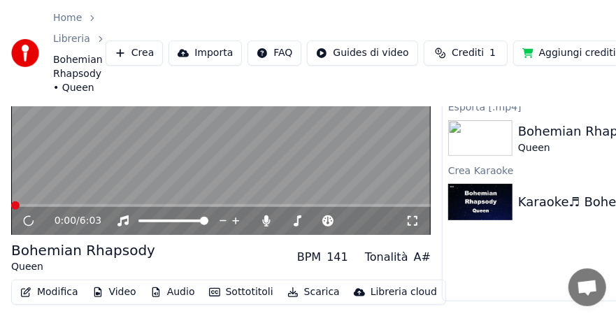
scroll to position [149, 0]
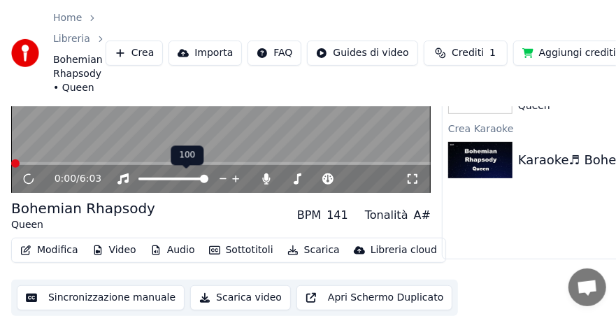
click at [191, 178] on span at bounding box center [173, 179] width 70 height 3
click at [184, 178] on span at bounding box center [161, 179] width 46 height 3
click at [28, 178] on icon at bounding box center [38, 178] width 32 height 11
